Goal: Navigation & Orientation: Find specific page/section

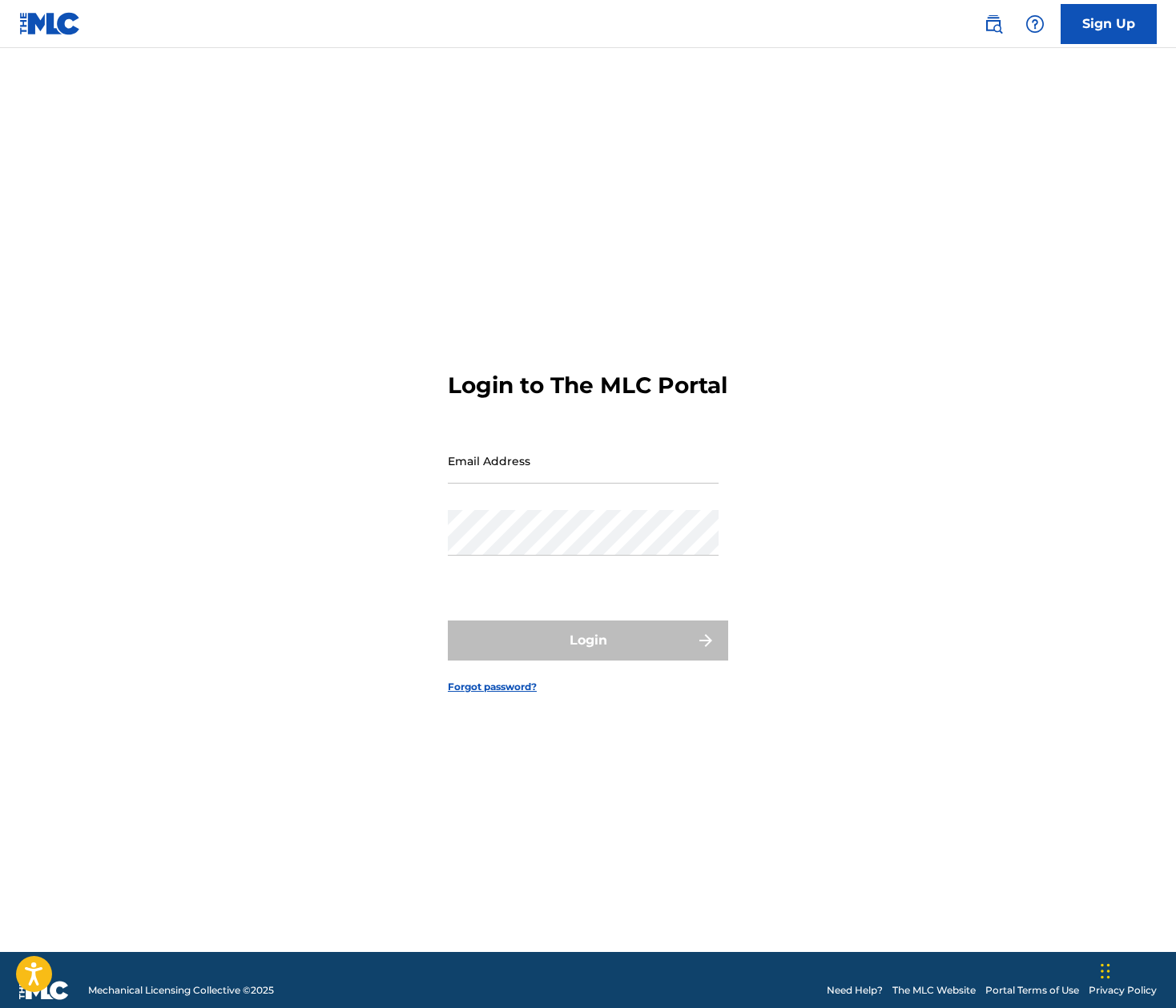
click at [548, 483] on input "Email Address" at bounding box center [582, 460] width 270 height 46
type input "[EMAIL_ADDRESS][DOMAIN_NAME]"
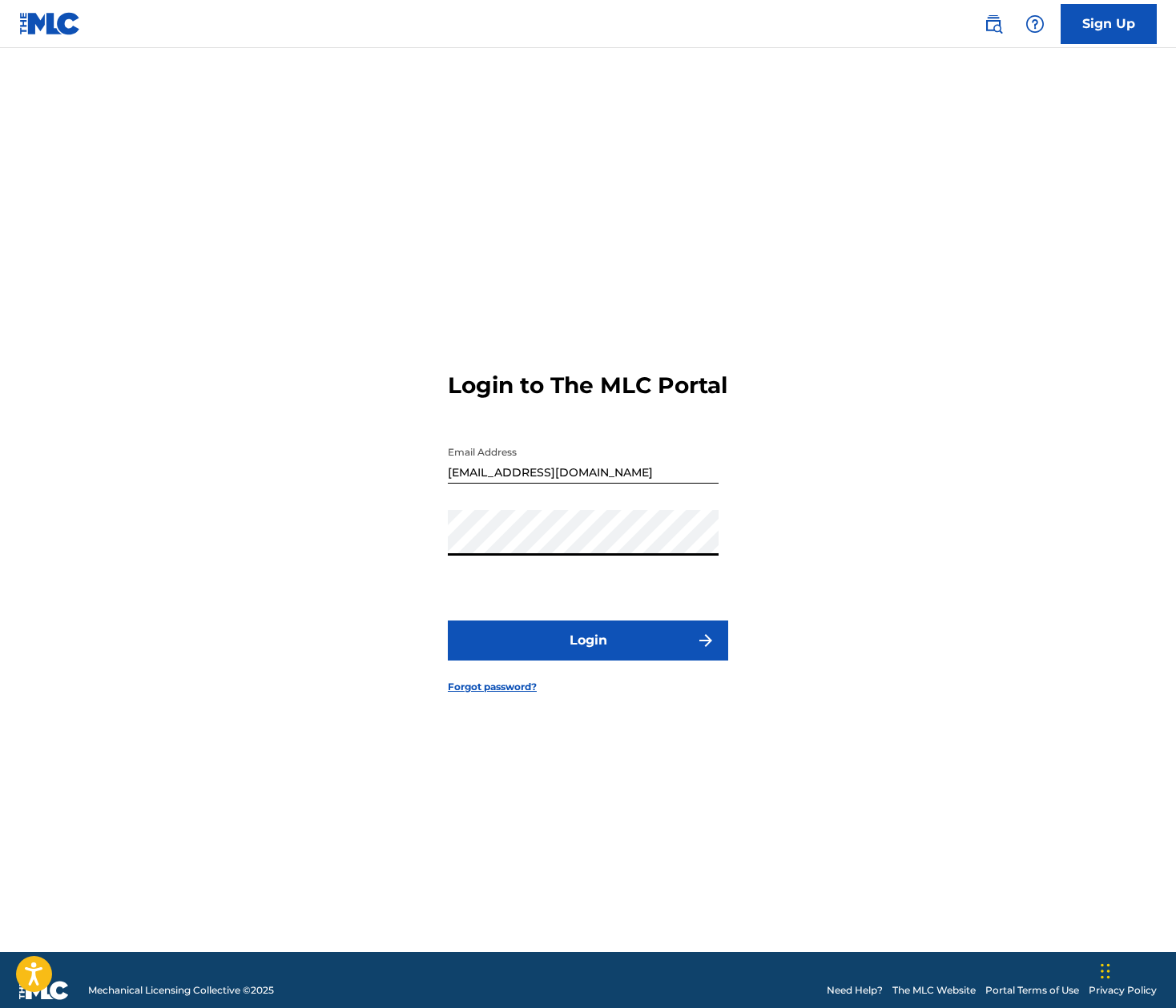
click at [603, 659] on button "Login" at bounding box center [587, 640] width 280 height 40
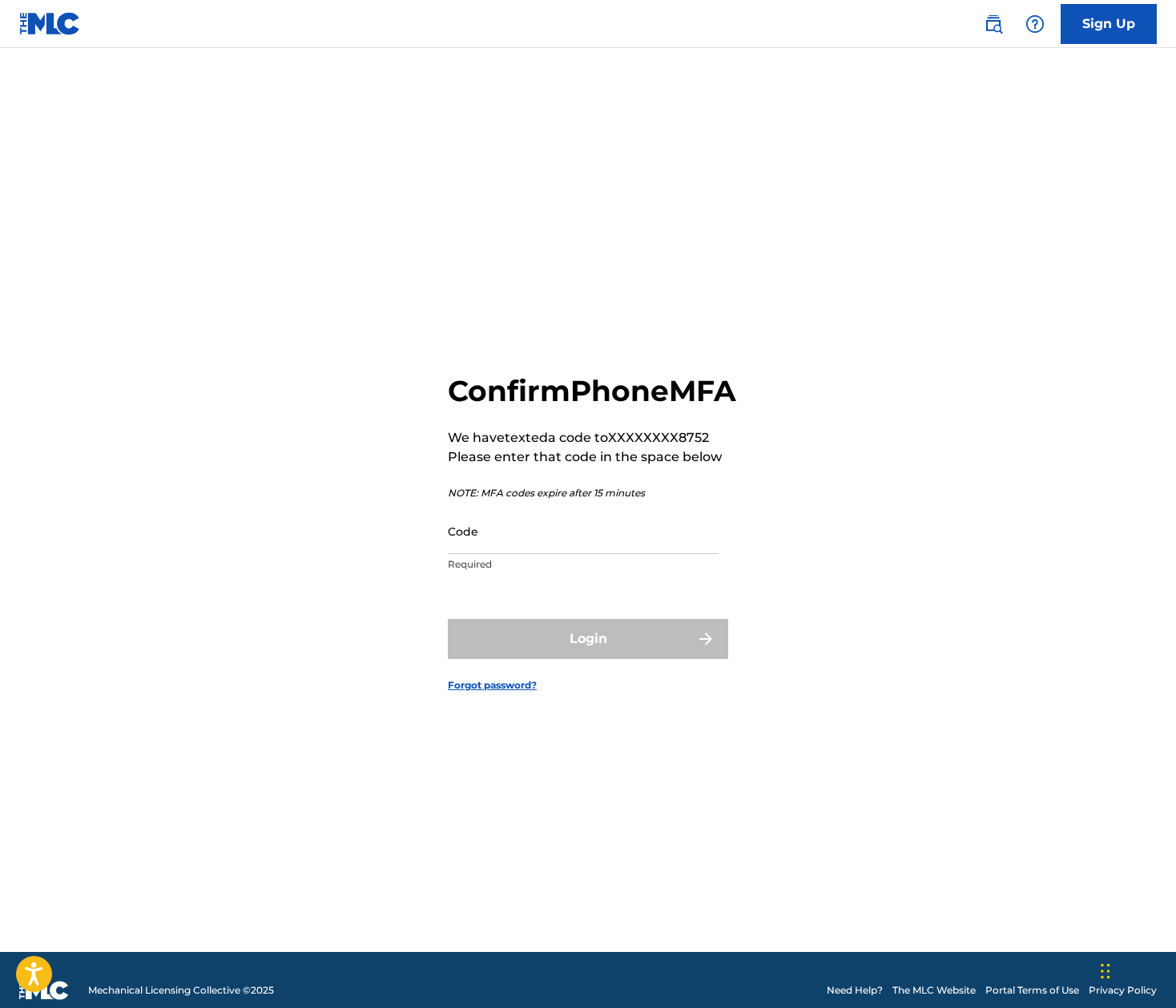
click at [581, 554] on input "Code" at bounding box center [582, 531] width 270 height 46
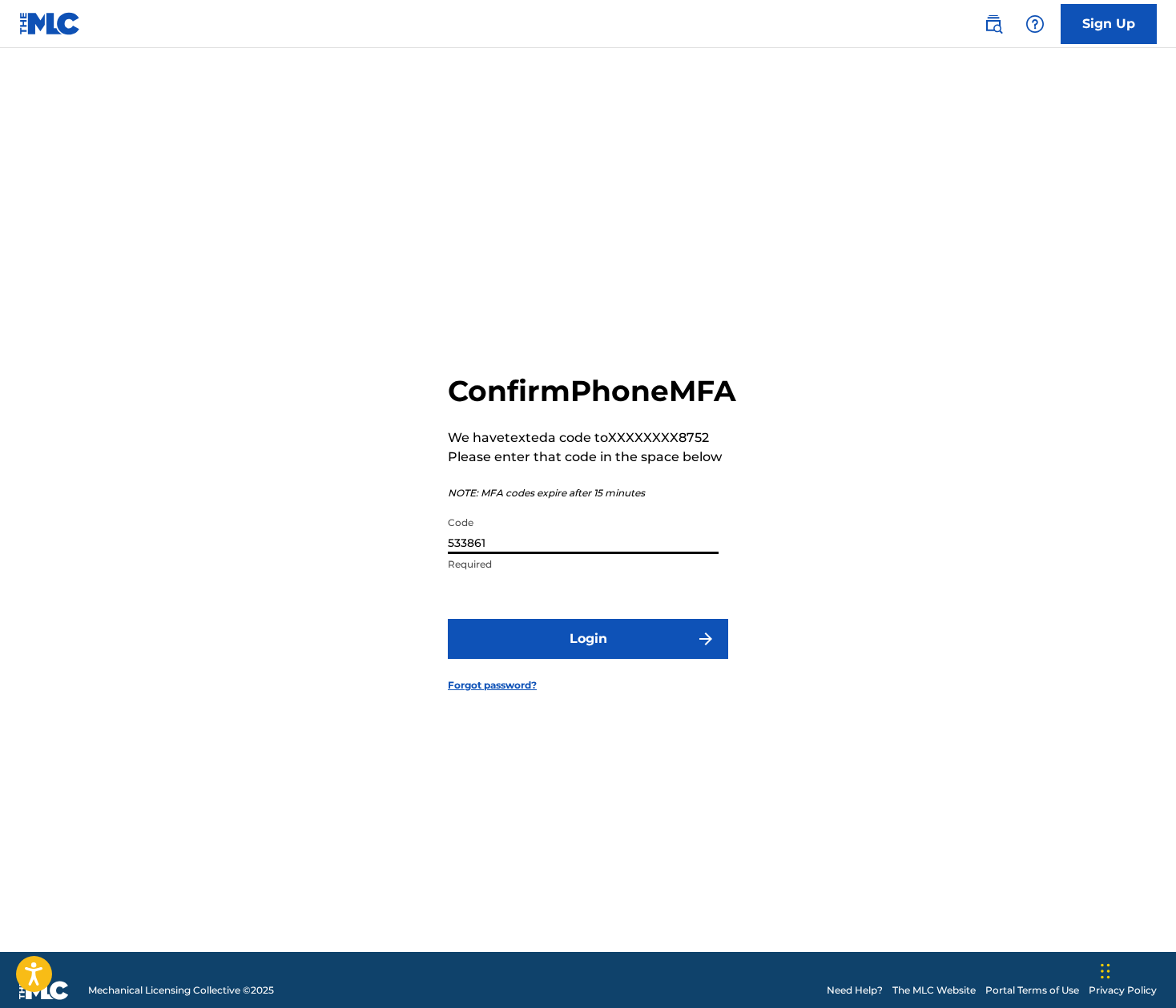
type input "533861"
click at [588, 657] on button "Login" at bounding box center [587, 638] width 280 height 40
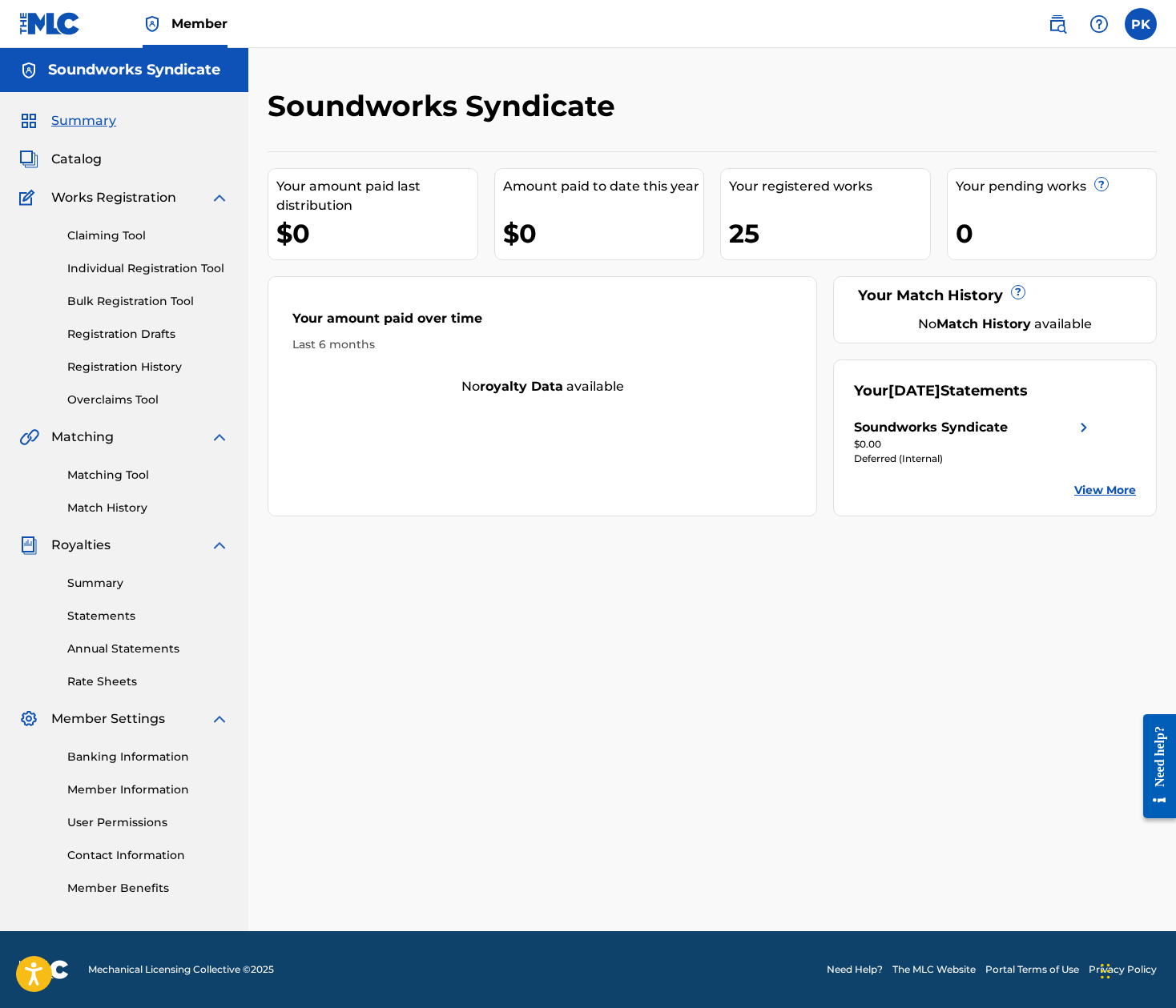
click at [84, 160] on span "Catalog" at bounding box center [77, 160] width 50 height 19
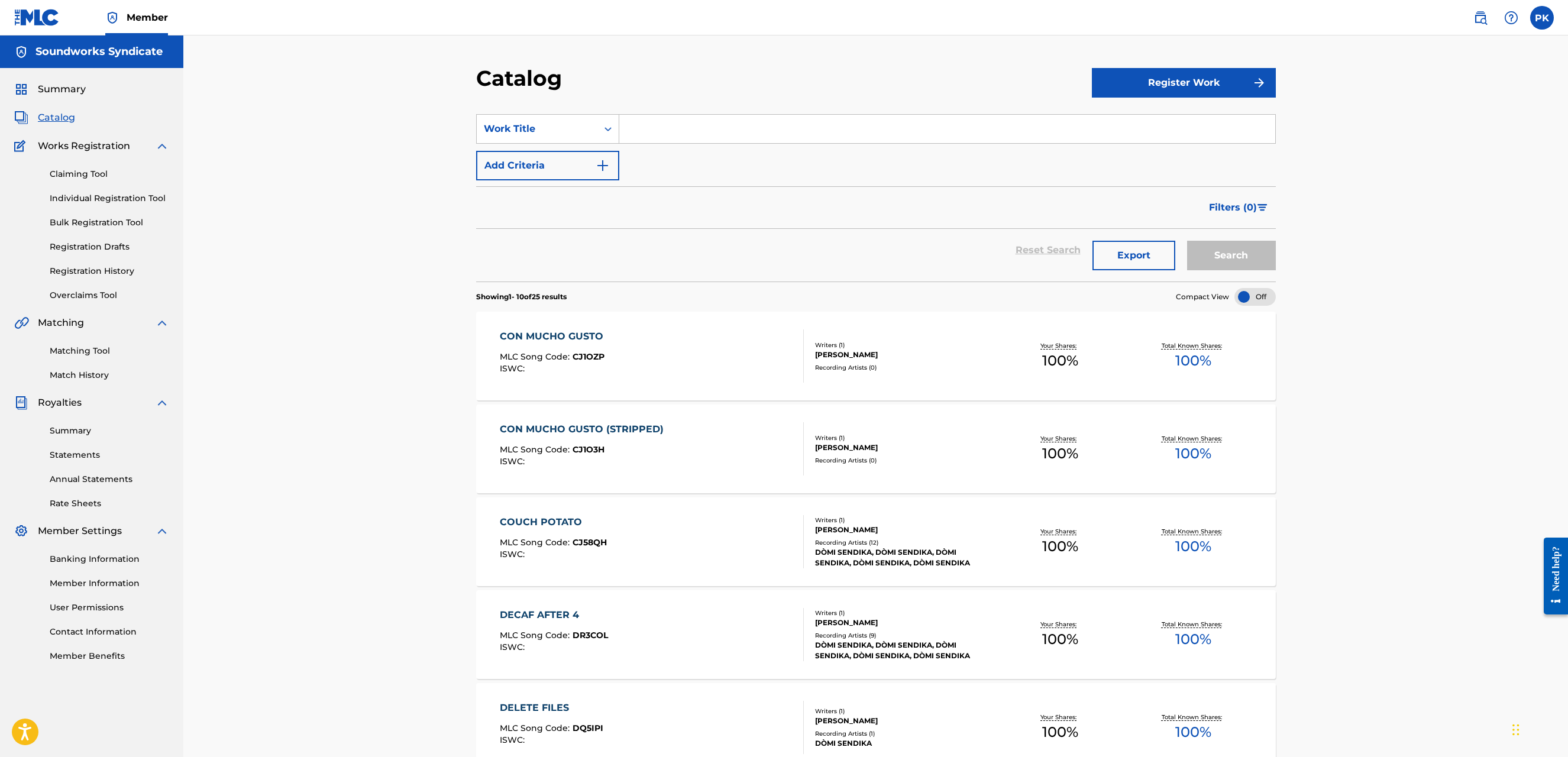
click at [868, 371] on div "Recording Artists ( 0 )" at bounding box center [904, 368] width 179 height 9
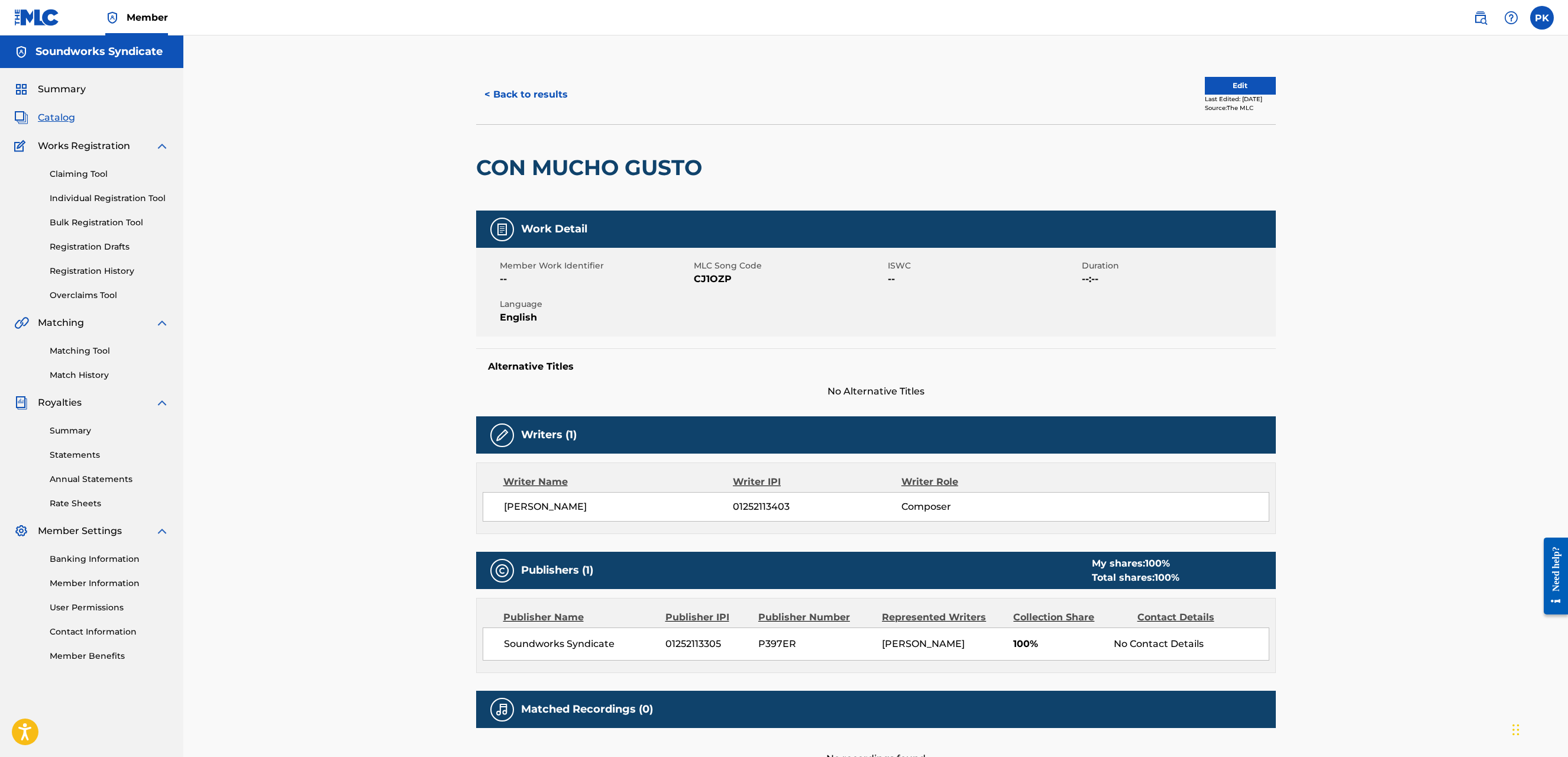
click at [56, 121] on span "Catalog" at bounding box center [57, 118] width 37 height 14
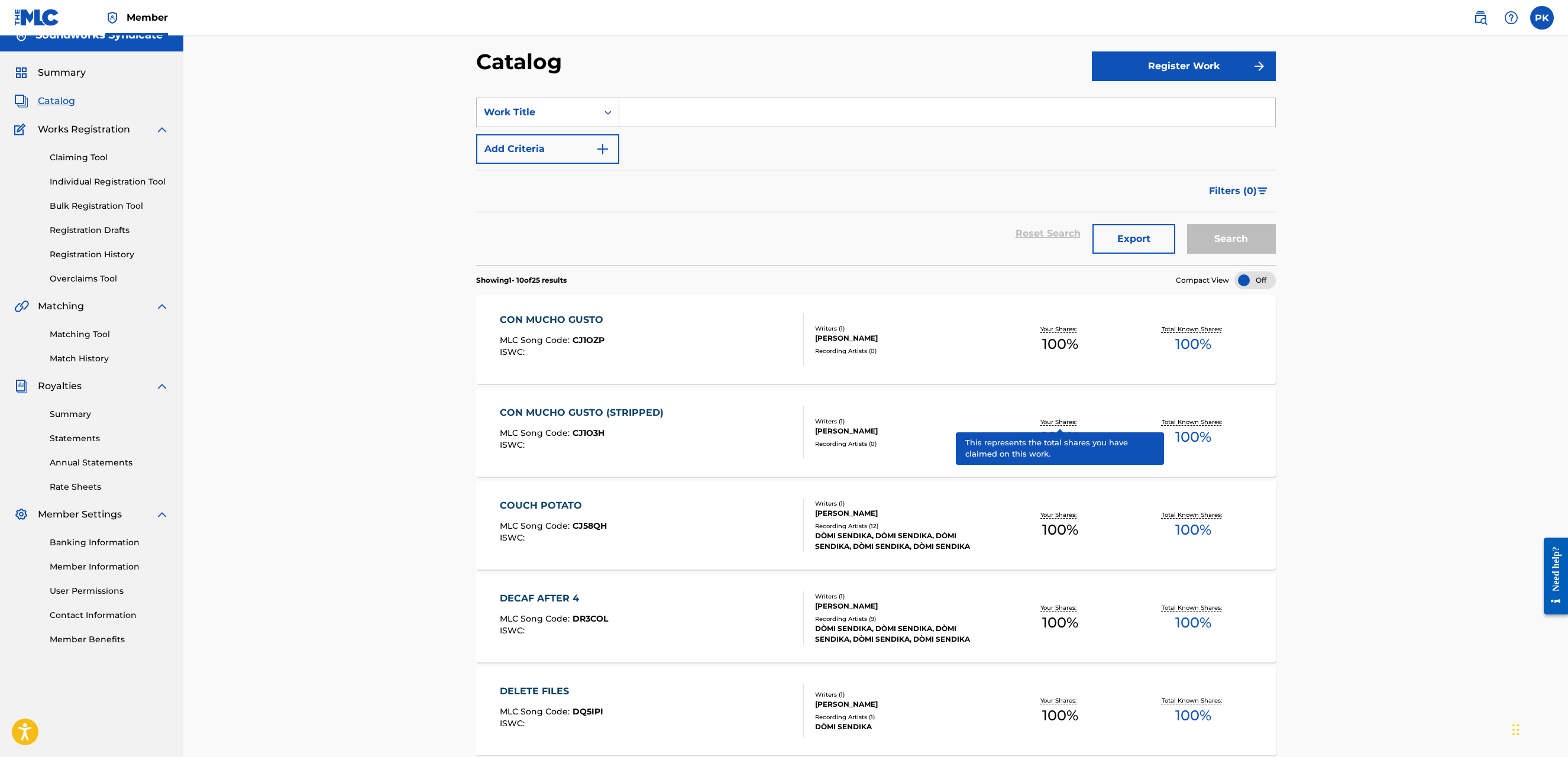
scroll to position [94, 0]
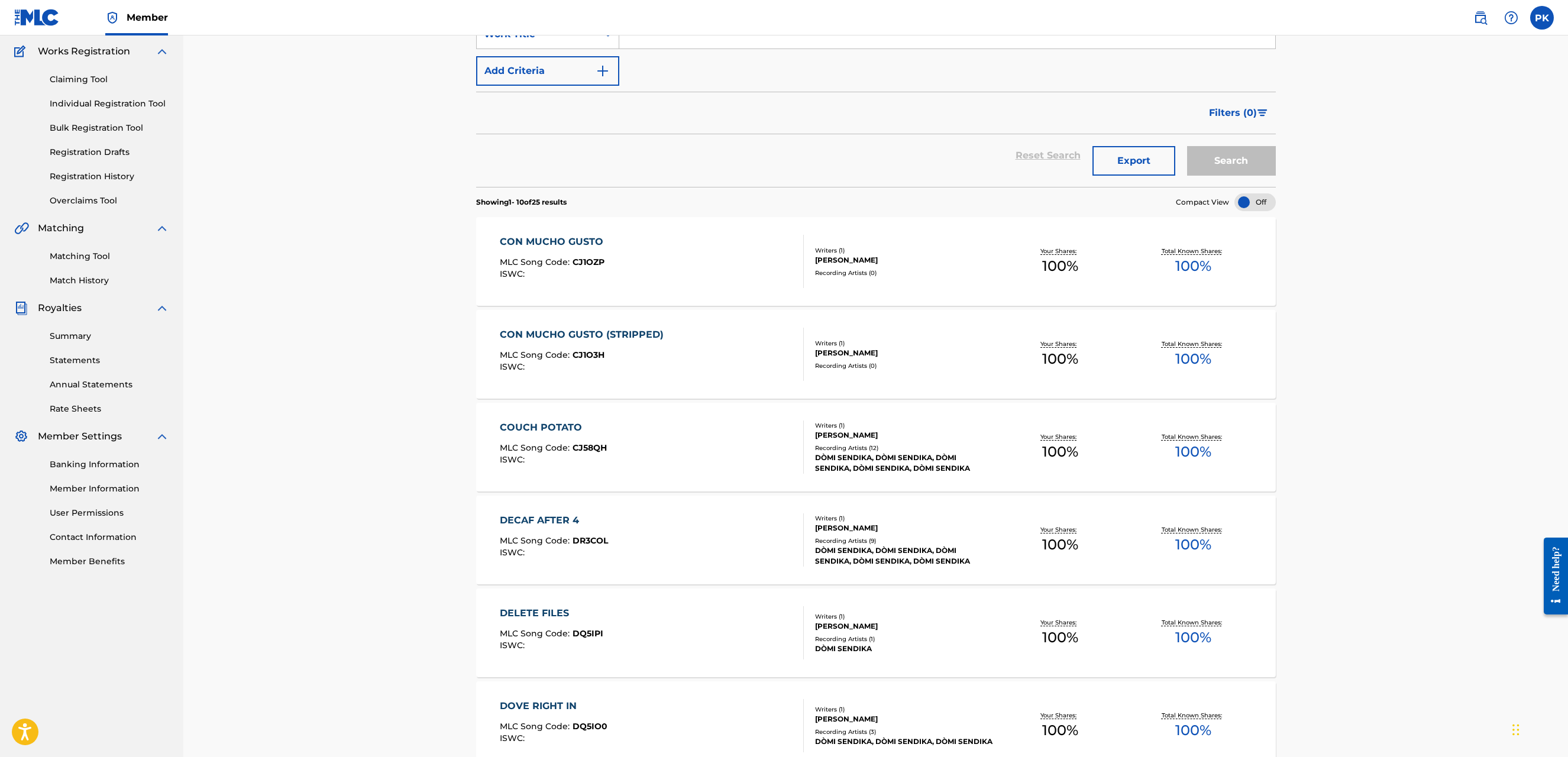
click at [868, 552] on div "DÒMI SENDIKA, DÒMI SENDIKA, DÒMI SENDIKA, DÒMI SENDIKA, DÒMI SENDIKA" at bounding box center [904, 556] width 179 height 21
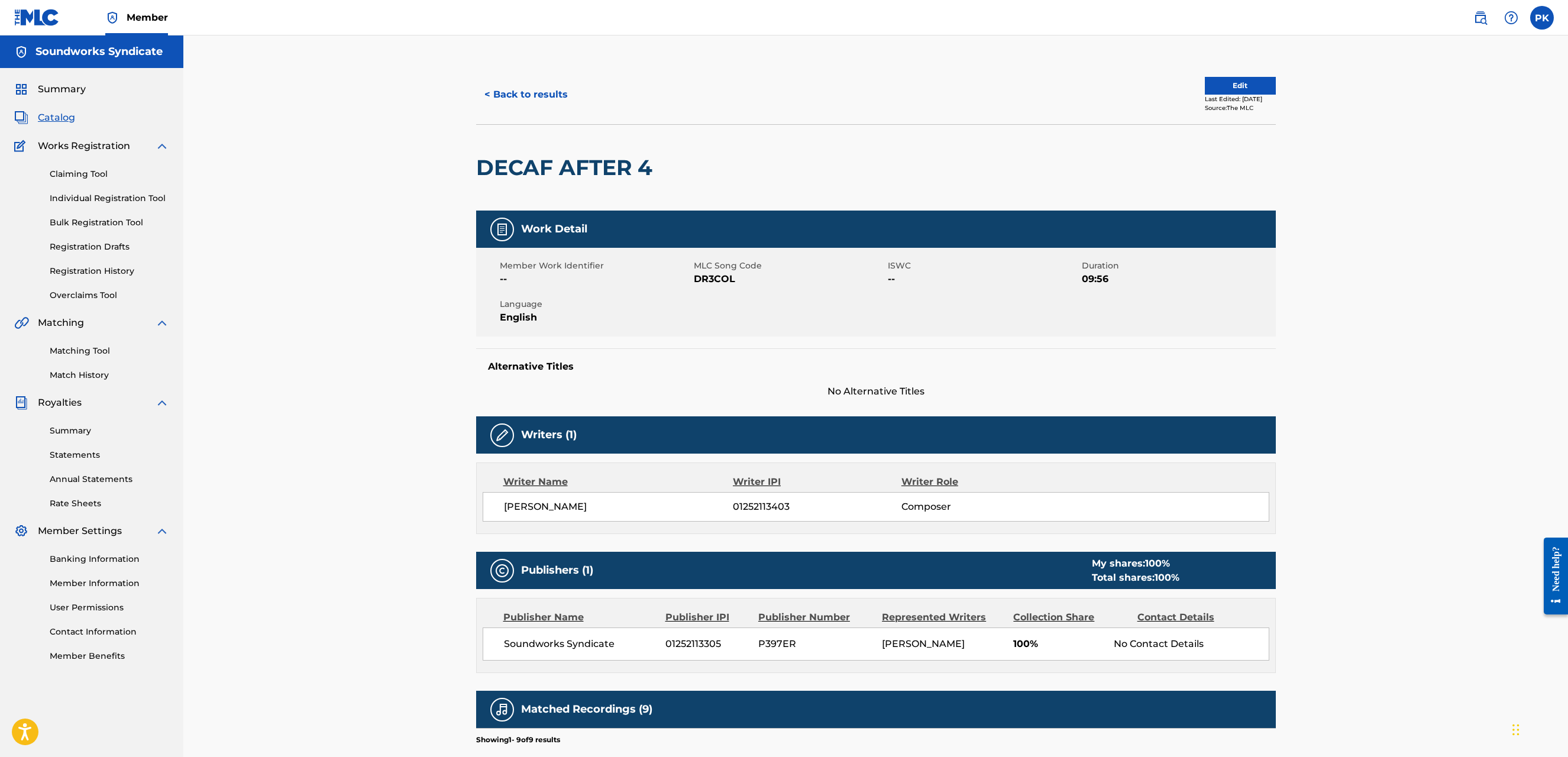
click at [52, 120] on span "Catalog" at bounding box center [57, 118] width 37 height 14
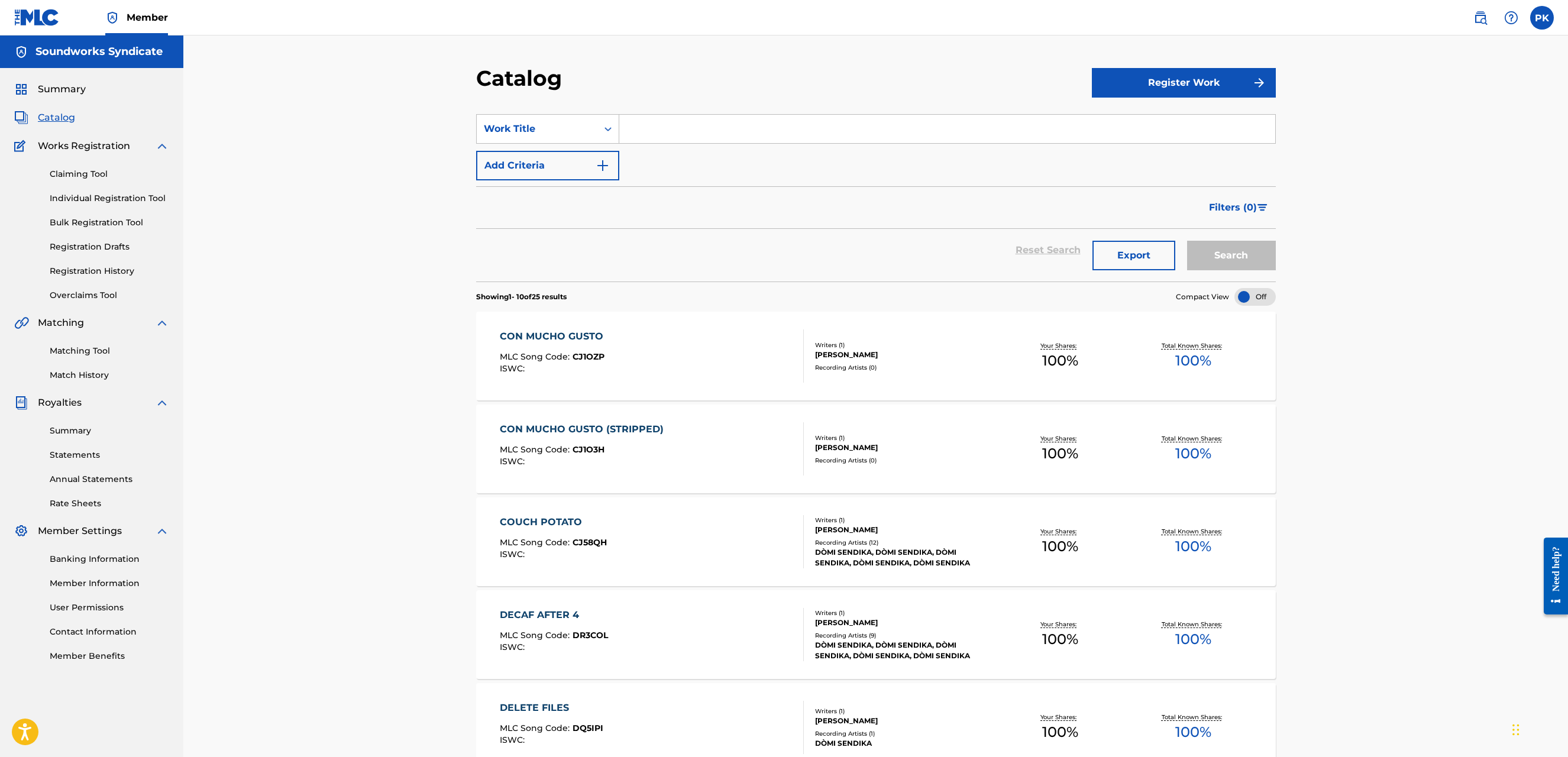
scroll to position [597, 0]
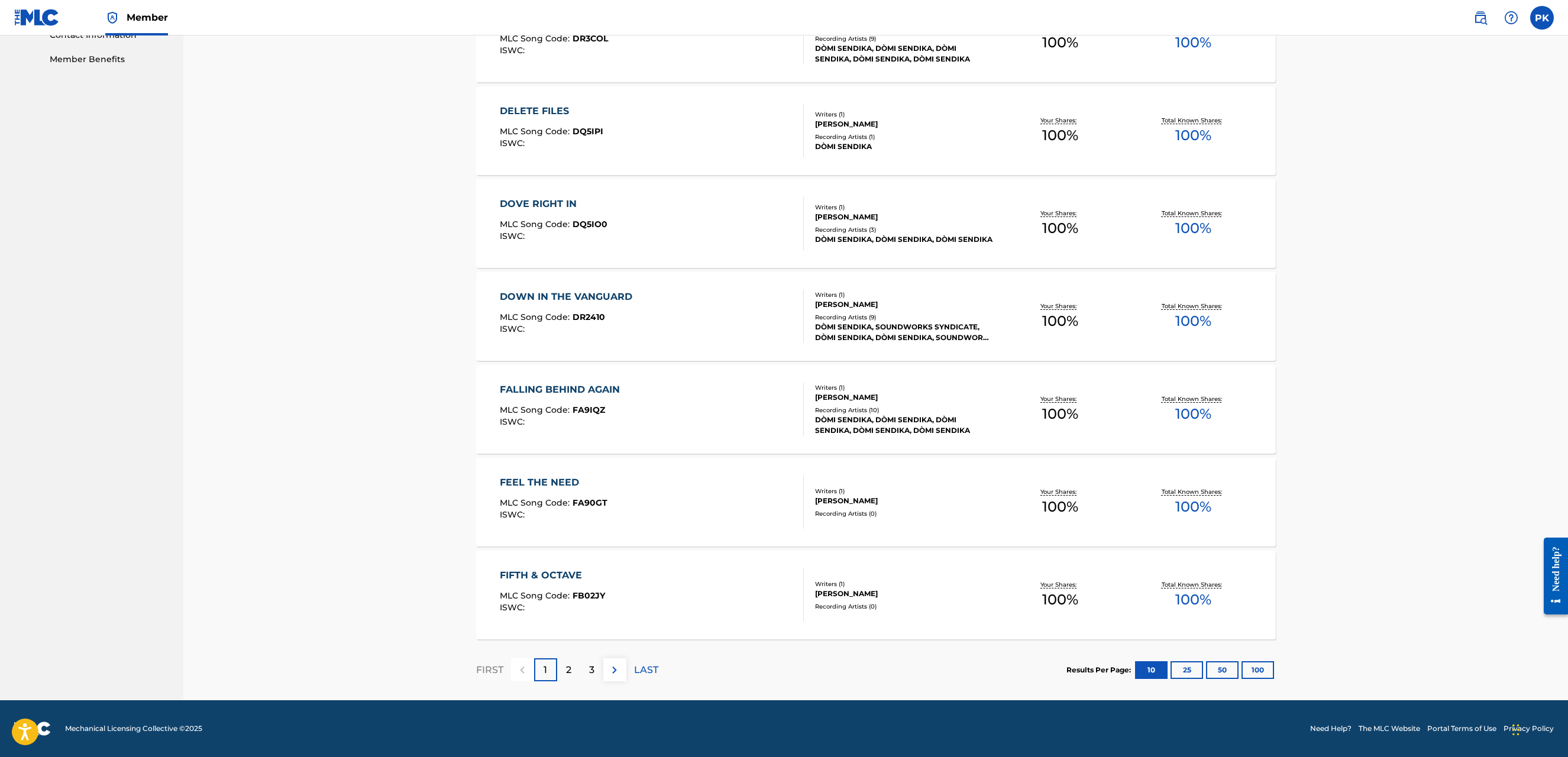
click at [595, 664] on div "3" at bounding box center [592, 670] width 23 height 23
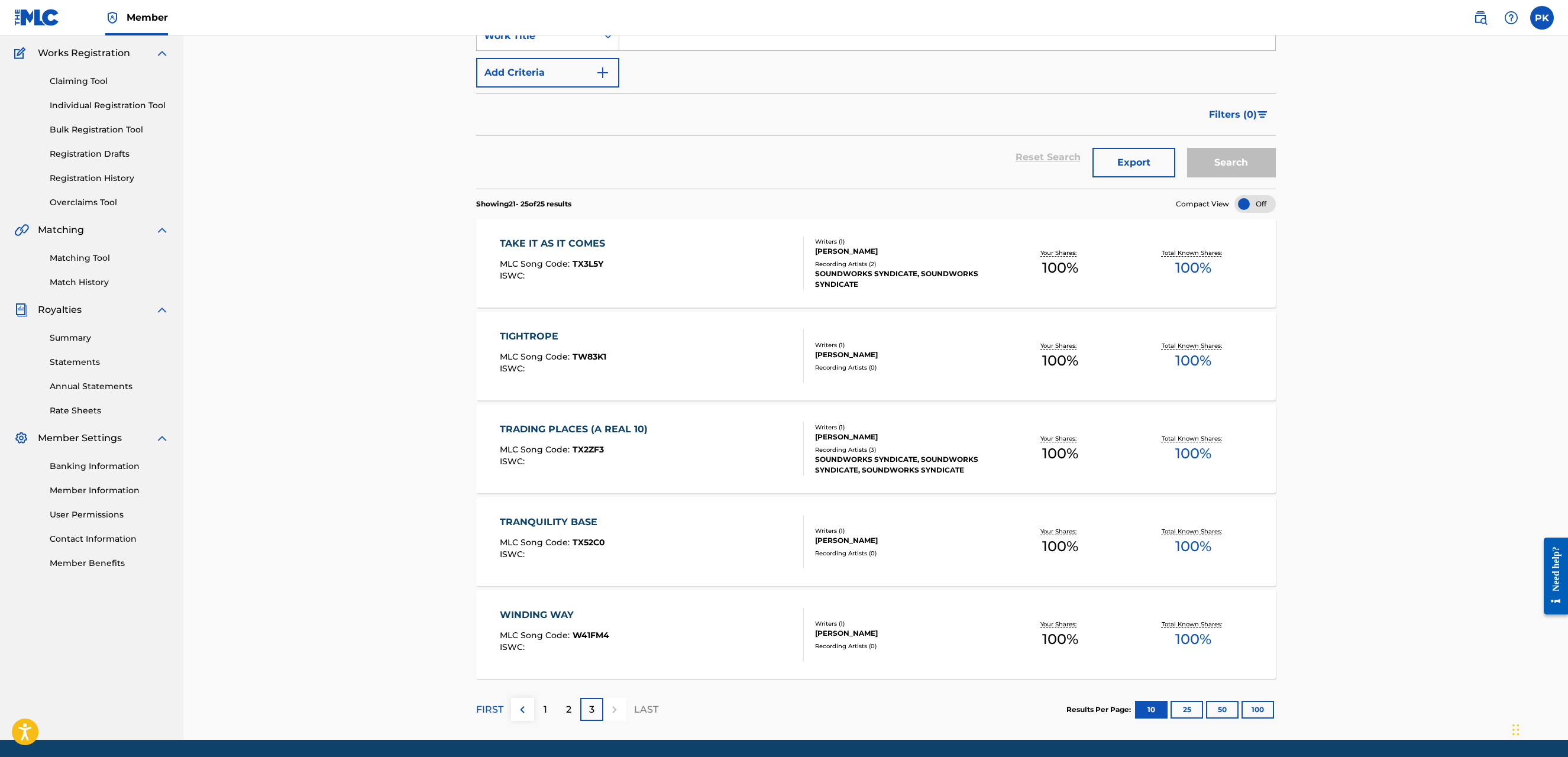
scroll to position [132, 0]
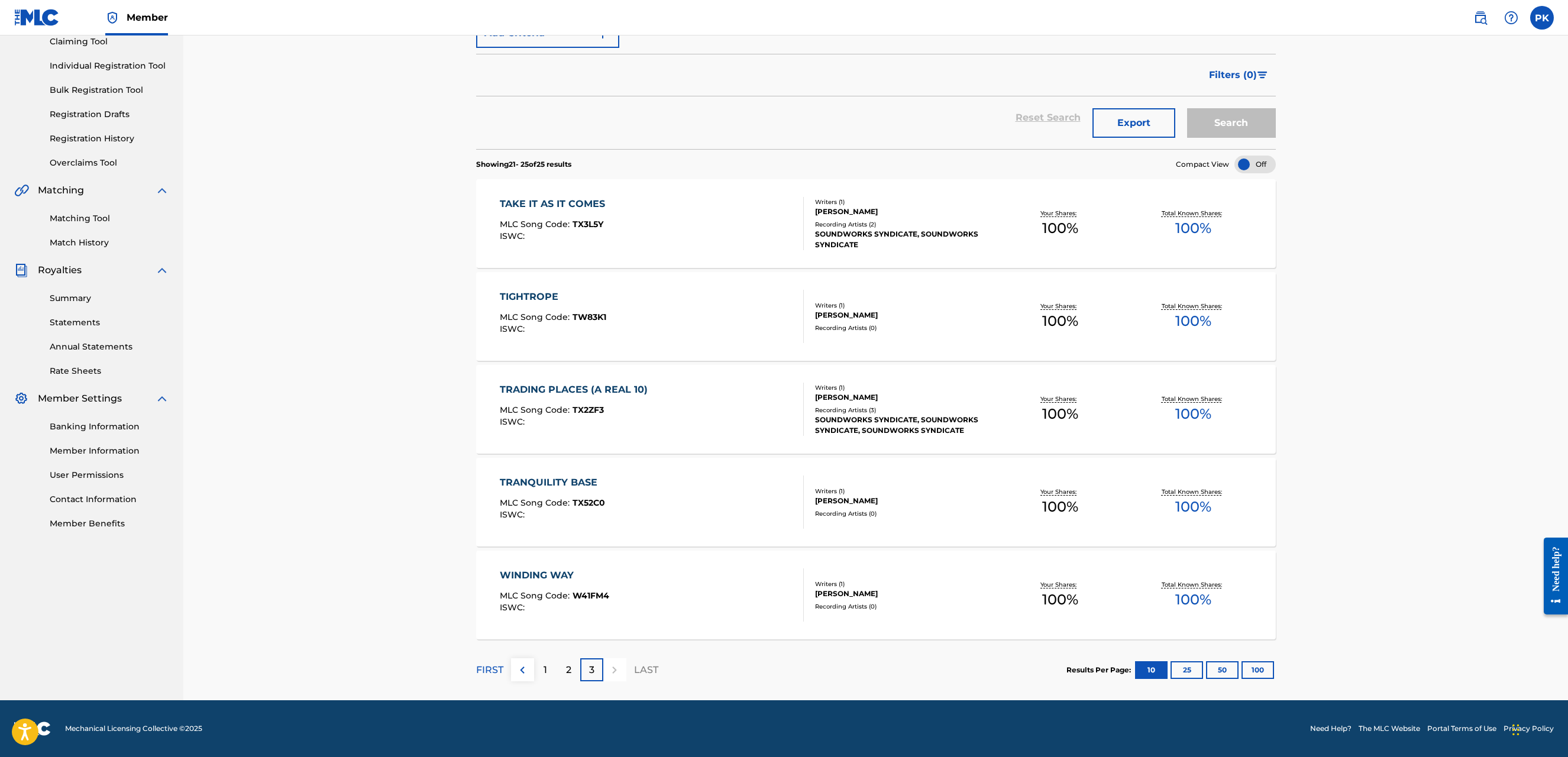
click at [564, 660] on div "2" at bounding box center [569, 670] width 23 height 23
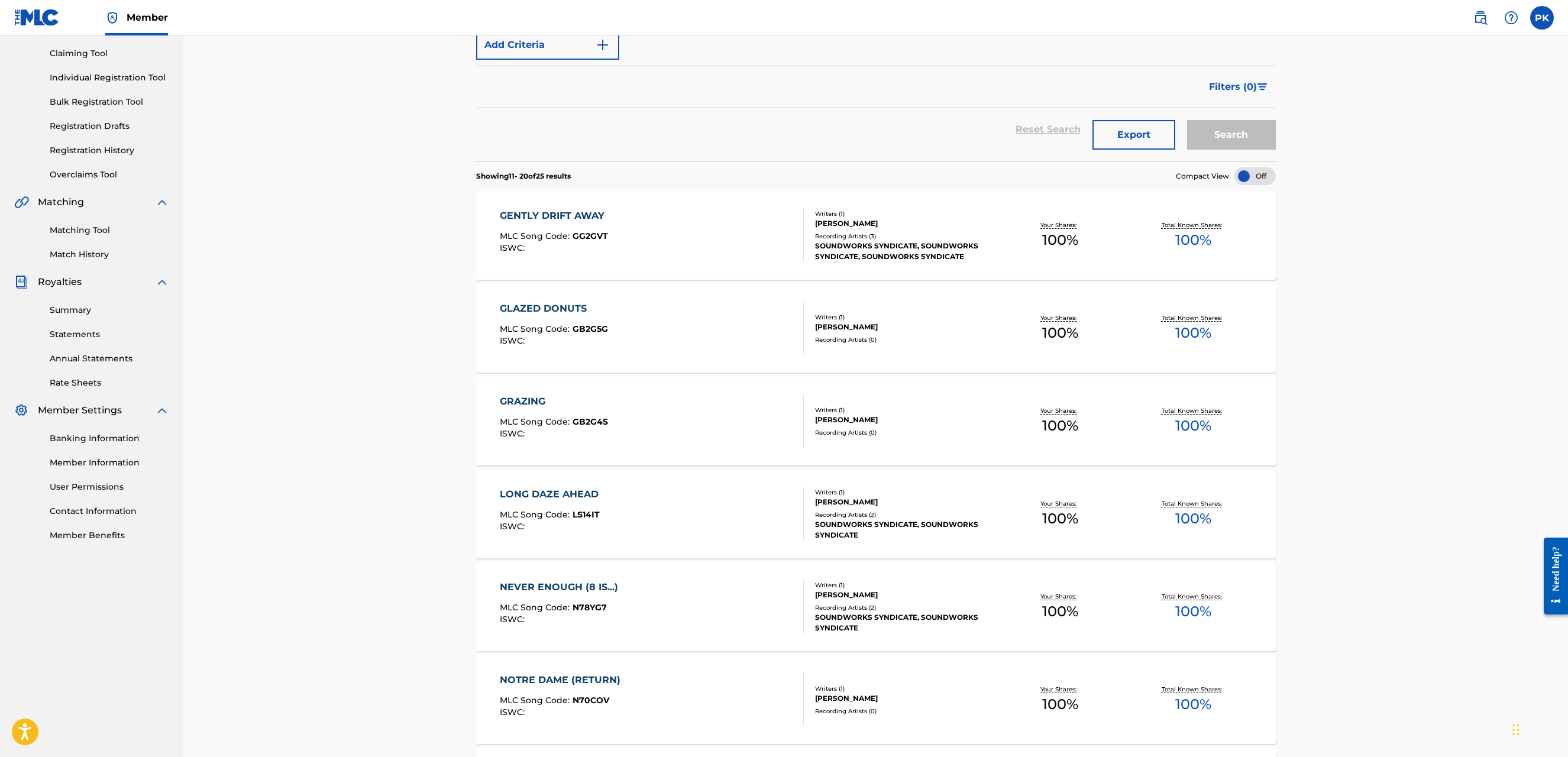
scroll to position [0, 0]
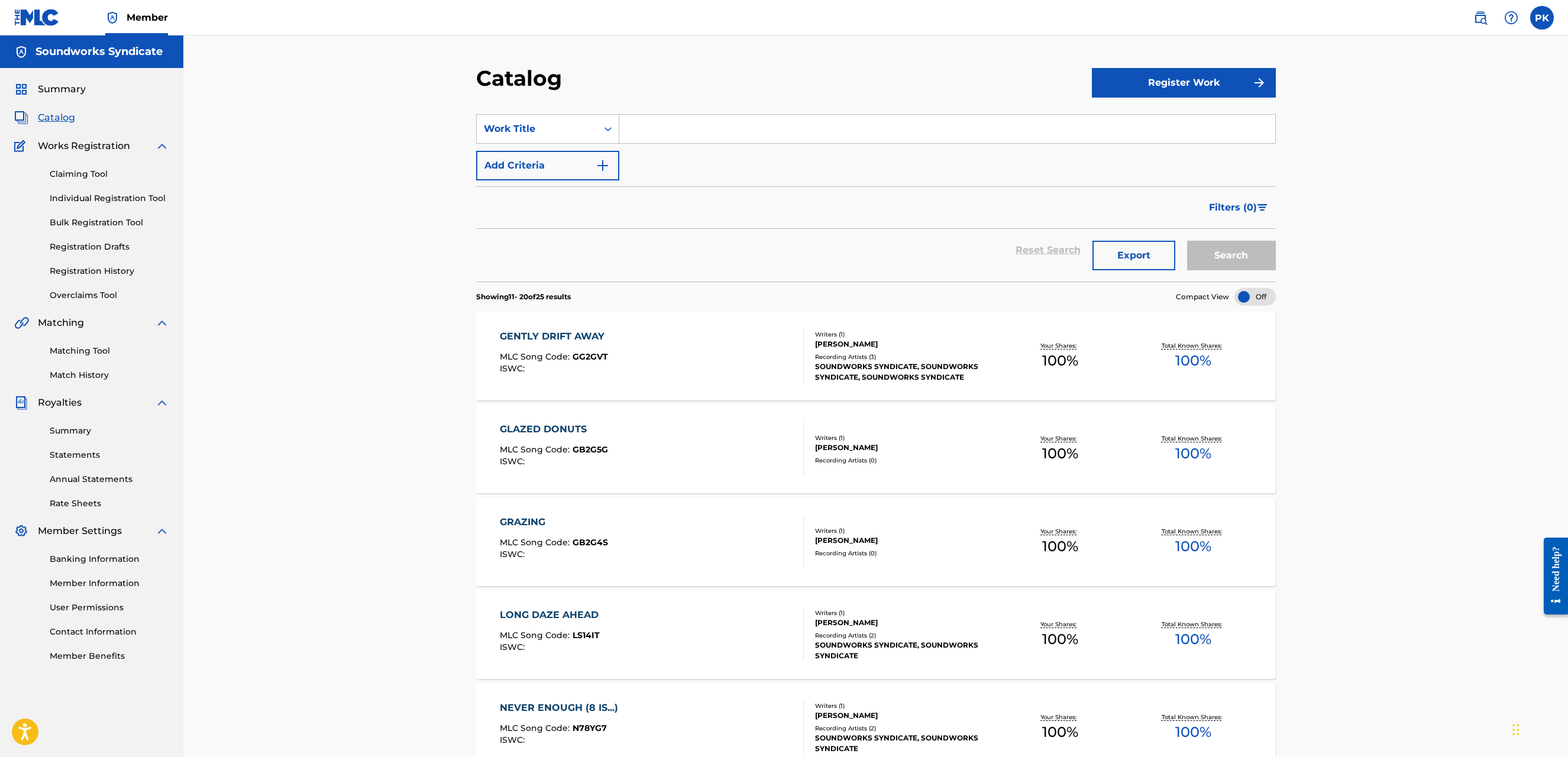
click at [99, 223] on link "Bulk Registration Tool" at bounding box center [109, 223] width 119 height 12
